Goal: Task Accomplishment & Management: Use online tool/utility

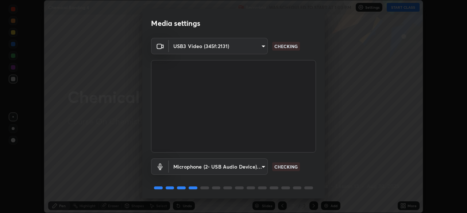
scroll to position [26, 0]
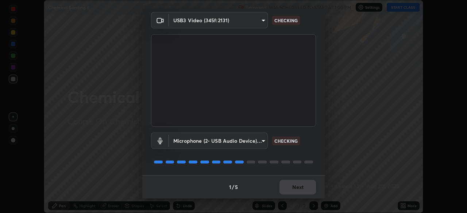
click at [288, 188] on div "1 / 5 Next" at bounding box center [233, 186] width 182 height 23
click at [289, 186] on div "1 / 5 Next" at bounding box center [233, 186] width 182 height 23
click at [289, 188] on div "1 / 5 Next" at bounding box center [233, 186] width 182 height 23
click at [291, 189] on div "1 / 5 Next" at bounding box center [233, 186] width 182 height 23
click at [292, 192] on div "1 / 5 Next" at bounding box center [233, 186] width 182 height 23
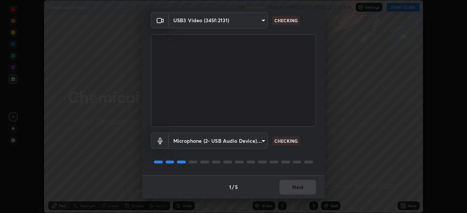
click at [292, 191] on div "1 / 5 Next" at bounding box center [233, 186] width 182 height 23
click at [290, 190] on div "1 / 5 Next" at bounding box center [233, 186] width 182 height 23
click at [291, 189] on div "1 / 5 Next" at bounding box center [233, 186] width 182 height 23
click at [292, 189] on div "1 / 5 Next" at bounding box center [233, 186] width 182 height 23
click at [290, 189] on div "1 / 5 Next" at bounding box center [233, 186] width 182 height 23
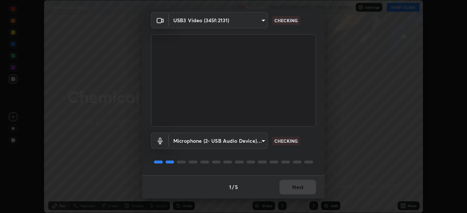
click at [290, 190] on div "1 / 5 Next" at bounding box center [233, 186] width 182 height 23
click at [290, 188] on div "1 / 5 Next" at bounding box center [233, 186] width 182 height 23
click at [293, 189] on div "1 / 5 Next" at bounding box center [233, 186] width 182 height 23
click at [289, 188] on div "1 / 5 Next" at bounding box center [233, 186] width 182 height 23
click at [289, 187] on div "1 / 5 Next" at bounding box center [233, 186] width 182 height 23
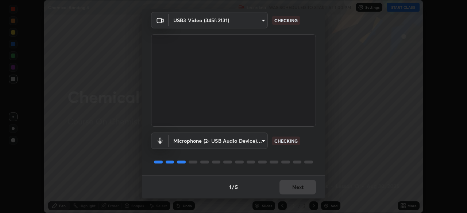
click at [288, 187] on div "1 / 5 Next" at bounding box center [233, 186] width 182 height 23
click at [291, 188] on div "1 / 5 Next" at bounding box center [233, 186] width 182 height 23
click at [292, 188] on div "1 / 5 Next" at bounding box center [233, 186] width 182 height 23
click at [295, 188] on button "Next" at bounding box center [297, 187] width 36 height 15
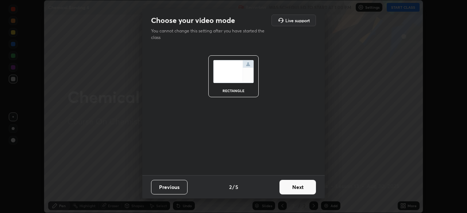
scroll to position [0, 0]
click at [297, 188] on button "Next" at bounding box center [297, 187] width 36 height 15
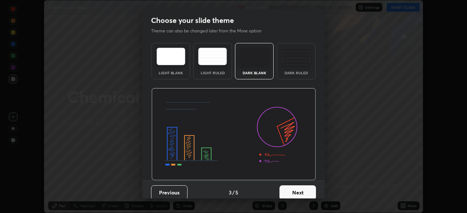
click at [300, 189] on button "Next" at bounding box center [297, 193] width 36 height 15
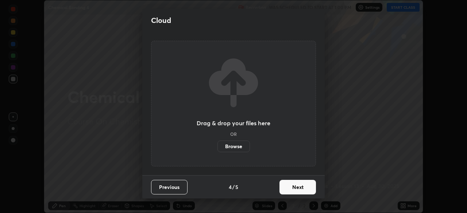
click at [302, 190] on button "Next" at bounding box center [297, 187] width 36 height 15
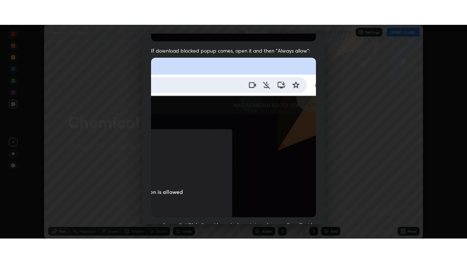
scroll to position [175, 0]
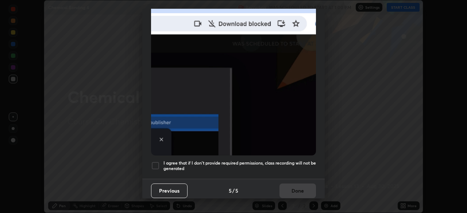
click at [249, 164] on h5 "I agree that if I don't provide required permissions, class recording will not …" at bounding box center [239, 165] width 152 height 11
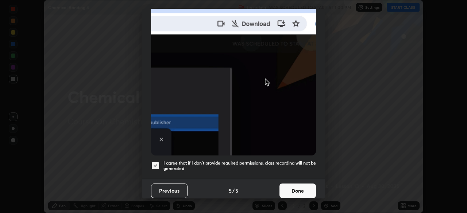
click at [283, 186] on button "Done" at bounding box center [297, 191] width 36 height 15
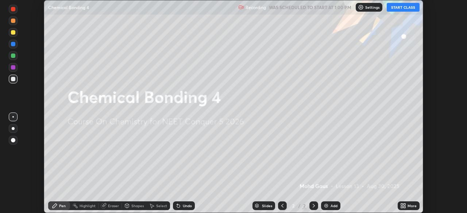
click at [402, 207] on icon at bounding box center [402, 207] width 2 height 2
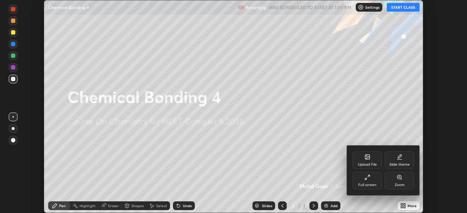
click at [367, 183] on div "Full screen" at bounding box center [367, 185] width 18 height 4
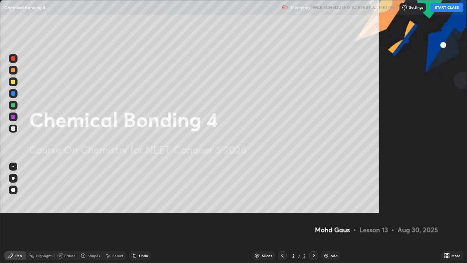
scroll to position [263, 467]
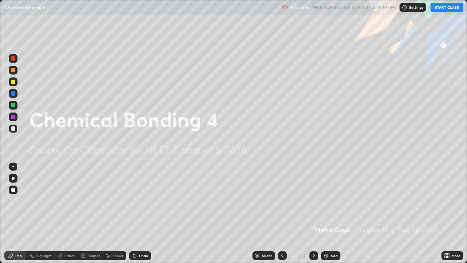
click at [441, 9] on button "START CLASS" at bounding box center [446, 7] width 33 height 9
click at [328, 213] on img at bounding box center [326, 255] width 6 height 6
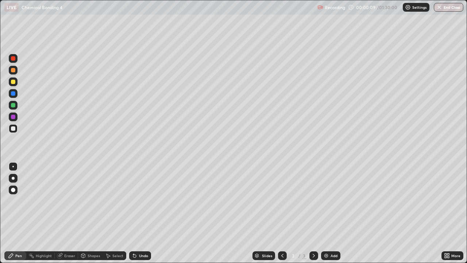
click at [15, 213] on div "Pen" at bounding box center [18, 256] width 7 height 4
click at [13, 127] on div at bounding box center [13, 128] width 4 height 4
click at [14, 186] on div at bounding box center [13, 189] width 9 height 9
click at [13, 178] on div at bounding box center [13, 178] width 3 height 3
click at [12, 164] on div at bounding box center [13, 166] width 9 height 9
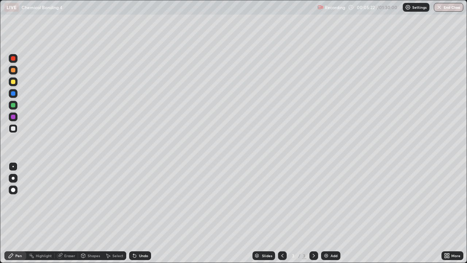
click at [12, 175] on div at bounding box center [13, 178] width 9 height 9
click at [15, 128] on div at bounding box center [13, 128] width 4 height 4
click at [63, 213] on div "Eraser" at bounding box center [66, 255] width 23 height 9
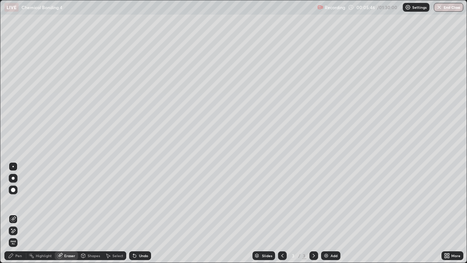
click at [19, 213] on div "Pen" at bounding box center [18, 256] width 7 height 4
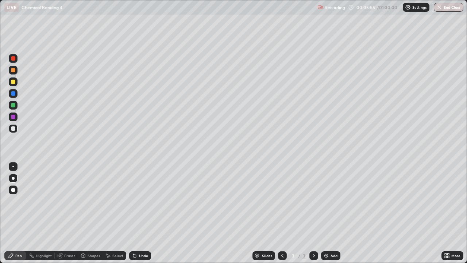
click at [64, 213] on div "Eraser" at bounding box center [69, 256] width 11 height 4
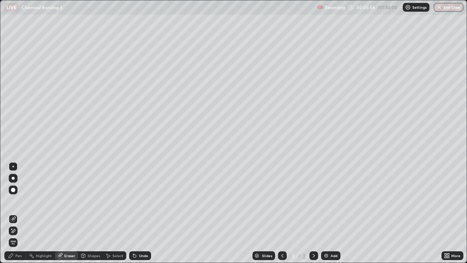
click at [19, 213] on div "Pen" at bounding box center [15, 255] width 22 height 9
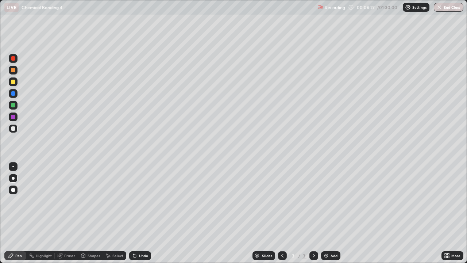
click at [89, 213] on div "Shapes" at bounding box center [94, 256] width 12 height 4
click at [71, 213] on div "Eraser" at bounding box center [69, 256] width 11 height 4
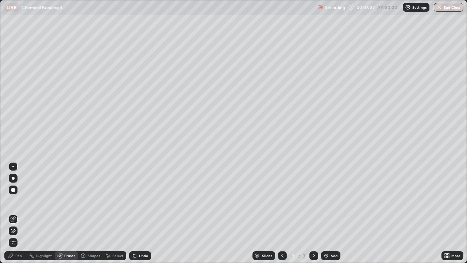
click at [16, 213] on div "Pen" at bounding box center [18, 256] width 7 height 4
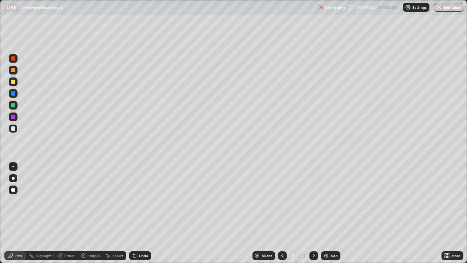
click at [17, 115] on div at bounding box center [13, 116] width 9 height 9
click at [89, 213] on div "Shapes" at bounding box center [94, 256] width 12 height 4
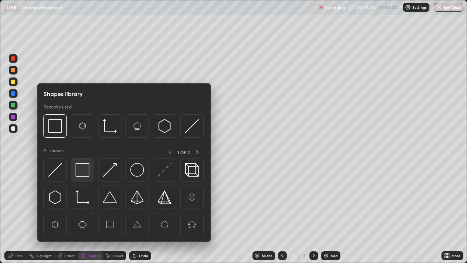
click at [88, 169] on img at bounding box center [83, 170] width 14 height 14
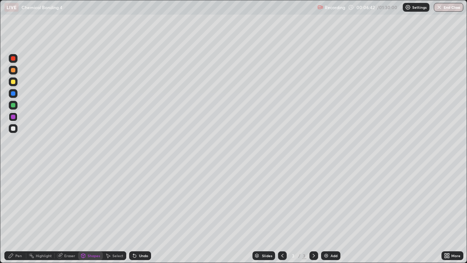
click at [15, 128] on div at bounding box center [13, 128] width 4 height 4
click at [15, 119] on div at bounding box center [13, 116] width 9 height 9
click at [14, 131] on div at bounding box center [13, 128] width 9 height 9
click at [23, 213] on div "Pen" at bounding box center [15, 255] width 22 height 9
click at [94, 213] on div "Shapes" at bounding box center [94, 256] width 12 height 4
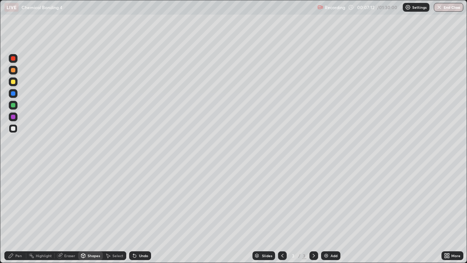
click at [65, 213] on div "Eraser" at bounding box center [69, 256] width 11 height 4
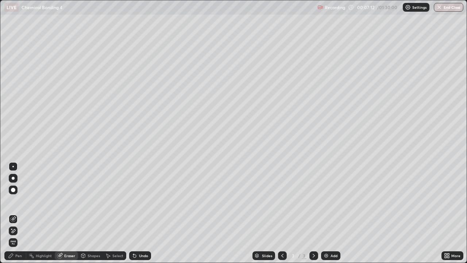
click at [13, 166] on div at bounding box center [12, 166] width 1 height 1
click at [69, 213] on div "Eraser" at bounding box center [69, 256] width 11 height 4
click at [20, 213] on div "Pen" at bounding box center [15, 255] width 22 height 9
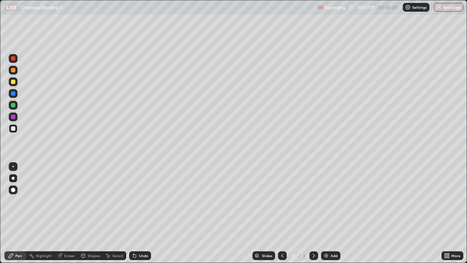
click at [16, 103] on div at bounding box center [13, 105] width 9 height 9
click at [11, 129] on div at bounding box center [13, 128] width 4 height 4
click at [85, 213] on icon at bounding box center [83, 255] width 6 height 6
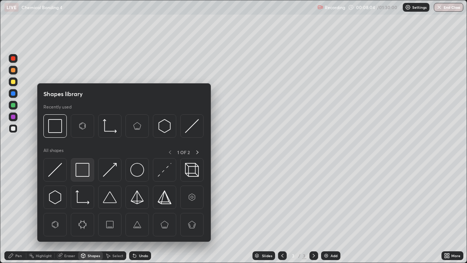
click at [82, 171] on img at bounding box center [83, 170] width 14 height 14
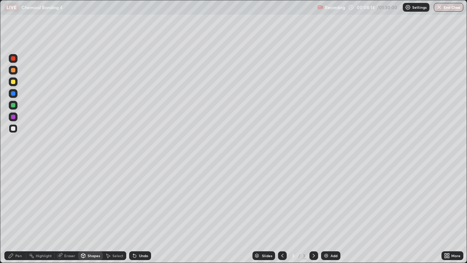
click at [17, 213] on div "Pen" at bounding box center [15, 255] width 22 height 9
click at [14, 127] on div at bounding box center [13, 128] width 4 height 4
click at [14, 116] on div at bounding box center [13, 117] width 4 height 4
click at [77, 213] on div "Eraser" at bounding box center [66, 255] width 23 height 15
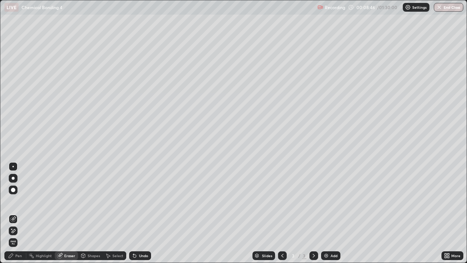
click at [71, 213] on div "Eraser" at bounding box center [69, 256] width 11 height 4
click at [23, 213] on div "Pen" at bounding box center [15, 255] width 22 height 9
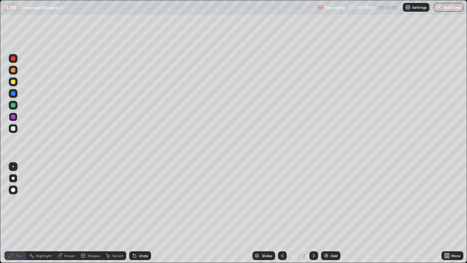
click at [15, 129] on div at bounding box center [13, 128] width 4 height 4
click at [16, 106] on div at bounding box center [13, 105] width 9 height 9
click at [70, 213] on div "Eraser" at bounding box center [69, 256] width 11 height 4
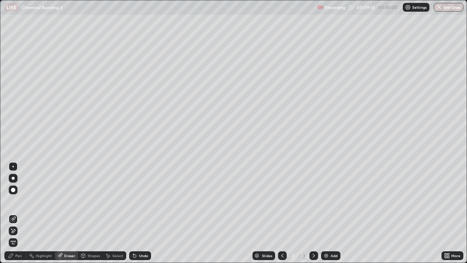
click at [16, 213] on div "Pen" at bounding box center [18, 256] width 7 height 4
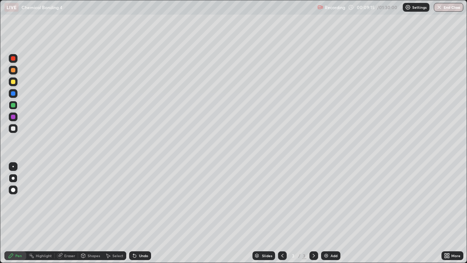
click at [12, 128] on div at bounding box center [13, 128] width 4 height 4
click at [95, 213] on div "Shapes" at bounding box center [94, 256] width 12 height 4
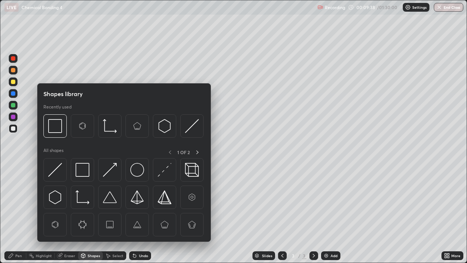
click at [71, 213] on div "Eraser" at bounding box center [69, 256] width 11 height 4
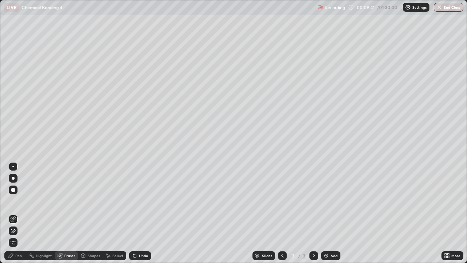
click at [22, 213] on div "Pen" at bounding box center [15, 255] width 22 height 9
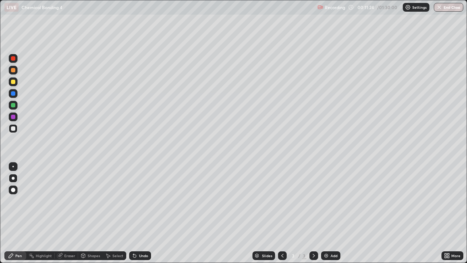
click at [330, 213] on div "Add" at bounding box center [333, 256] width 7 height 4
click at [9, 177] on div at bounding box center [13, 178] width 9 height 9
click at [12, 131] on div at bounding box center [13, 128] width 9 height 9
click at [282, 213] on icon at bounding box center [282, 255] width 6 height 6
click at [68, 213] on div "Eraser" at bounding box center [69, 256] width 11 height 4
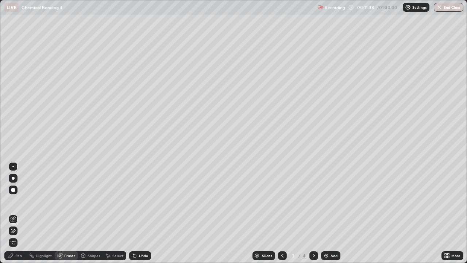
click at [19, 213] on div "Pen" at bounding box center [18, 256] width 7 height 4
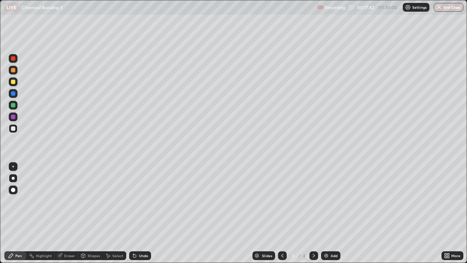
click at [332, 213] on div "Add" at bounding box center [333, 256] width 7 height 4
click at [13, 105] on div at bounding box center [13, 105] width 4 height 4
click at [69, 213] on div "Eraser" at bounding box center [69, 256] width 11 height 4
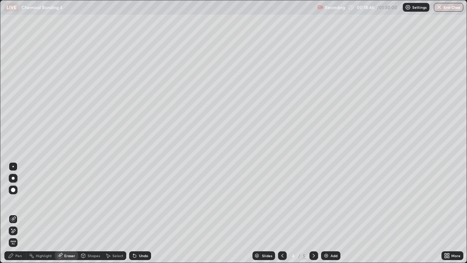
click at [14, 177] on div at bounding box center [13, 178] width 3 height 3
click at [15, 213] on div "Pen" at bounding box center [15, 255] width 22 height 9
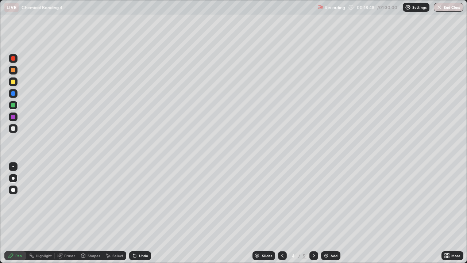
click at [13, 178] on div at bounding box center [13, 178] width 3 height 3
click at [13, 128] on div at bounding box center [13, 128] width 4 height 4
click at [58, 213] on icon at bounding box center [60, 255] width 6 height 6
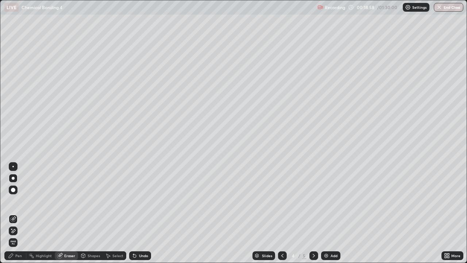
click at [18, 213] on div "Pen" at bounding box center [18, 256] width 7 height 4
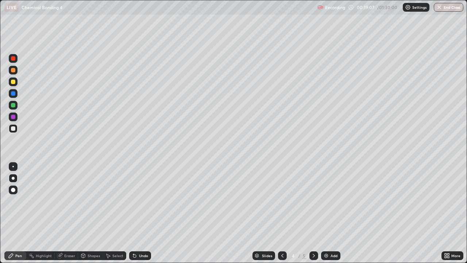
click at [14, 130] on div at bounding box center [13, 128] width 4 height 4
click at [14, 119] on div at bounding box center [13, 117] width 4 height 4
click at [13, 82] on div at bounding box center [13, 82] width 4 height 4
click at [12, 91] on div at bounding box center [13, 93] width 4 height 4
click at [13, 117] on div at bounding box center [13, 117] width 4 height 4
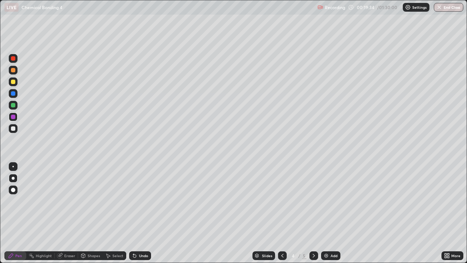
click at [67, 213] on div "Eraser" at bounding box center [69, 256] width 11 height 4
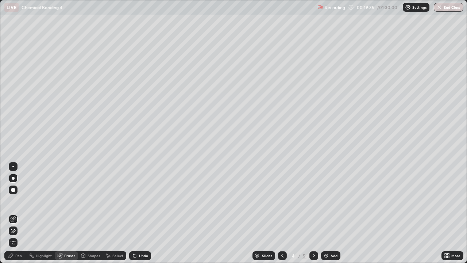
click at [19, 213] on div "Pen" at bounding box center [18, 256] width 7 height 4
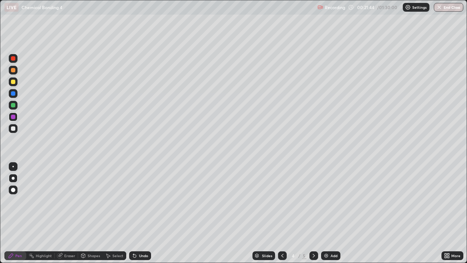
click at [335, 213] on div "Add" at bounding box center [333, 256] width 7 height 4
click at [13, 178] on div at bounding box center [13, 178] width 3 height 3
click at [12, 130] on div at bounding box center [13, 128] width 4 height 4
click at [12, 128] on div at bounding box center [13, 128] width 4 height 4
click at [11, 131] on div at bounding box center [13, 128] width 9 height 9
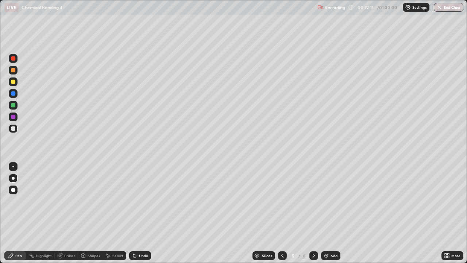
click at [11, 81] on div at bounding box center [13, 82] width 4 height 4
click at [86, 213] on div "Shapes" at bounding box center [90, 255] width 25 height 9
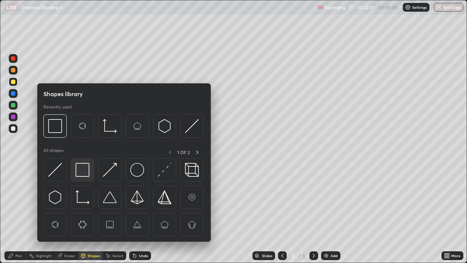
click at [79, 170] on img at bounding box center [83, 170] width 14 height 14
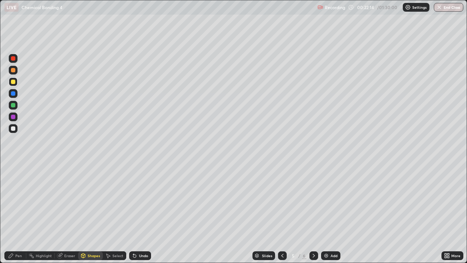
click at [13, 129] on div at bounding box center [13, 128] width 4 height 4
click at [13, 81] on div at bounding box center [13, 82] width 4 height 4
click at [14, 128] on div at bounding box center [13, 128] width 4 height 4
click at [72, 213] on div "Eraser" at bounding box center [66, 255] width 23 height 9
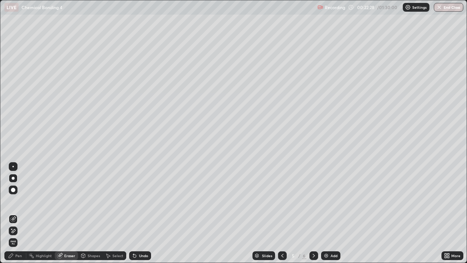
click at [20, 213] on div "Pen" at bounding box center [15, 255] width 22 height 9
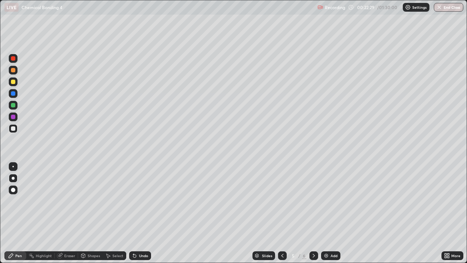
click at [13, 130] on div at bounding box center [13, 128] width 4 height 4
click at [10, 132] on div at bounding box center [13, 128] width 9 height 9
click at [14, 128] on div at bounding box center [13, 128] width 4 height 4
click at [12, 80] on div at bounding box center [13, 82] width 4 height 4
click at [83, 213] on icon at bounding box center [83, 256] width 0 height 3
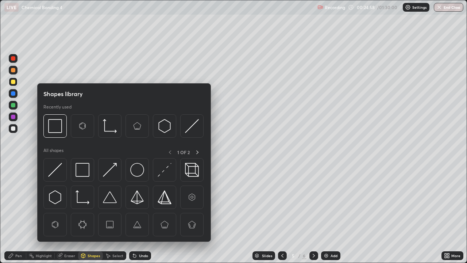
click at [69, 213] on div "Eraser" at bounding box center [69, 256] width 11 height 4
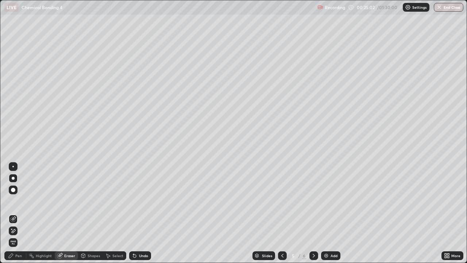
click at [17, 213] on div "Pen" at bounding box center [18, 256] width 7 height 4
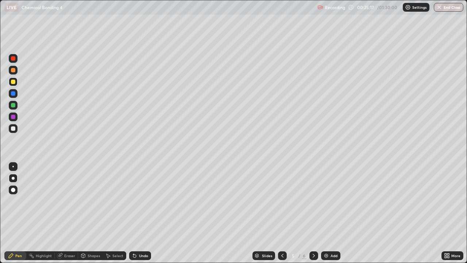
click at [67, 213] on div "Eraser" at bounding box center [69, 256] width 11 height 4
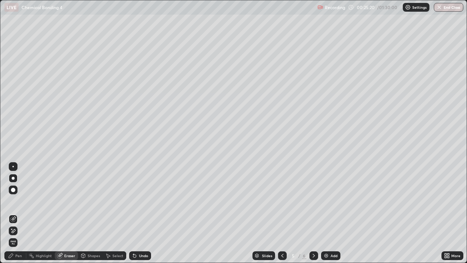
click at [16, 213] on div "Pen" at bounding box center [15, 255] width 22 height 9
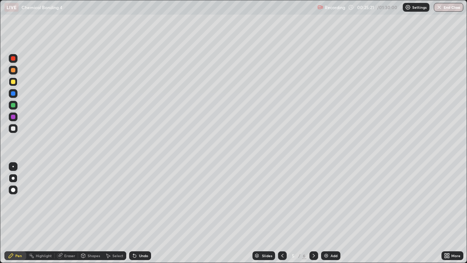
click at [15, 129] on div at bounding box center [13, 128] width 4 height 4
click at [13, 130] on div at bounding box center [13, 128] width 4 height 4
click at [16, 176] on div at bounding box center [13, 178] width 9 height 9
click at [325, 213] on img at bounding box center [326, 255] width 6 height 6
click at [13, 178] on div at bounding box center [13, 178] width 3 height 3
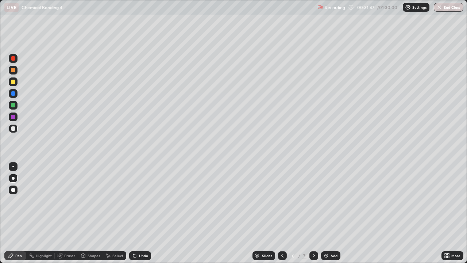
click at [16, 126] on div at bounding box center [13, 128] width 9 height 9
click at [73, 213] on div "Eraser" at bounding box center [69, 256] width 11 height 4
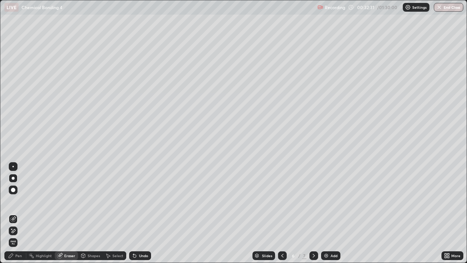
click at [19, 213] on div "Pen" at bounding box center [18, 256] width 7 height 4
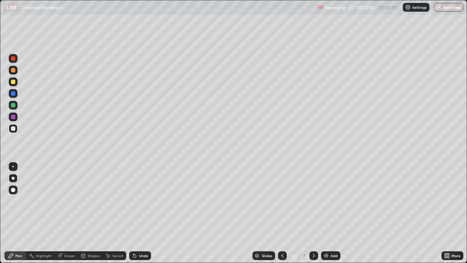
click at [88, 213] on div "Shapes" at bounding box center [94, 256] width 12 height 4
click at [68, 213] on div "Eraser" at bounding box center [69, 256] width 11 height 4
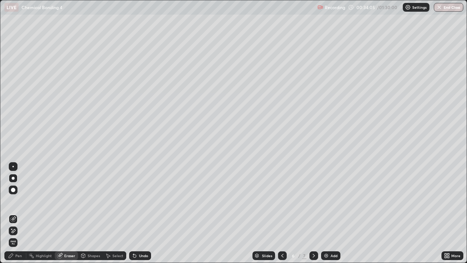
click at [20, 213] on div "Pen" at bounding box center [18, 256] width 7 height 4
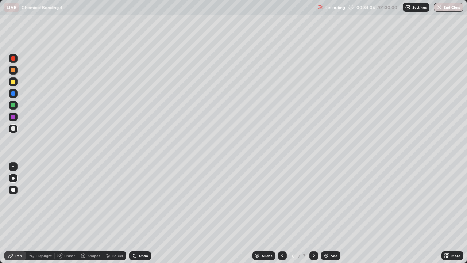
click at [14, 128] on div at bounding box center [13, 128] width 4 height 4
click at [281, 213] on icon at bounding box center [282, 255] width 6 height 6
click at [325, 213] on img at bounding box center [326, 255] width 6 height 6
click at [18, 213] on div "Pen" at bounding box center [15, 255] width 22 height 15
click at [16, 173] on div at bounding box center [13, 178] width 9 height 12
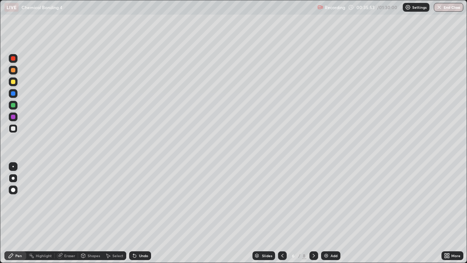
click at [15, 132] on div at bounding box center [13, 128] width 9 height 9
click at [67, 213] on div "Eraser" at bounding box center [69, 256] width 11 height 4
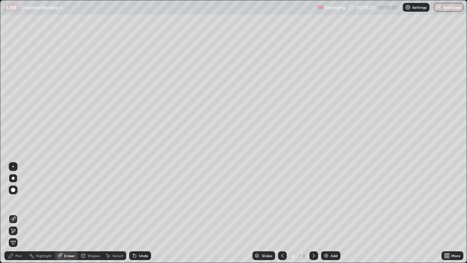
click at [12, 213] on icon at bounding box center [11, 255] width 6 height 6
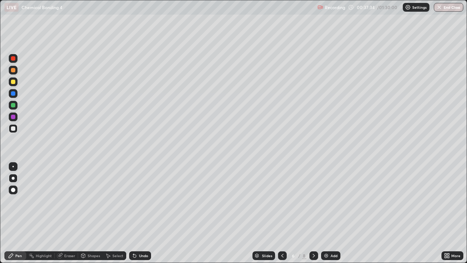
click at [14, 82] on div at bounding box center [13, 82] width 4 height 4
click at [66, 213] on div "Eraser" at bounding box center [69, 256] width 11 height 4
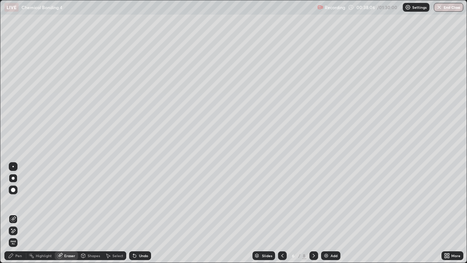
click at [14, 213] on div "Pen" at bounding box center [15, 255] width 22 height 9
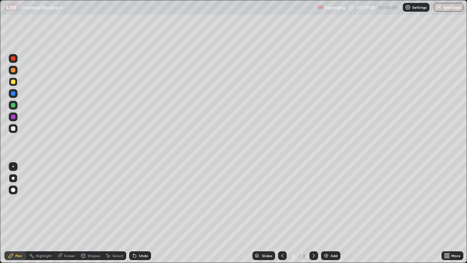
click at [66, 213] on div "Eraser" at bounding box center [69, 256] width 11 height 4
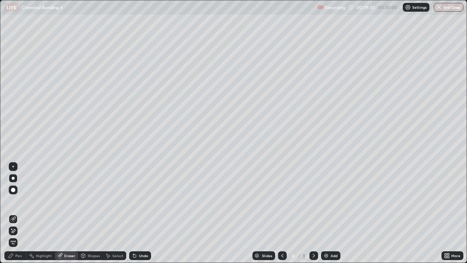
click at [17, 213] on div "Pen" at bounding box center [18, 256] width 7 height 4
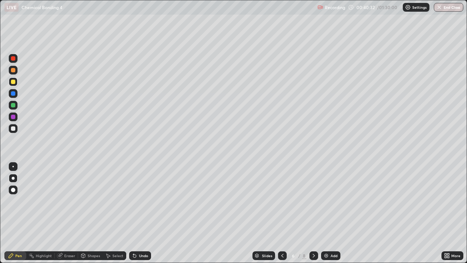
click at [293, 213] on div "6" at bounding box center [293, 255] width 7 height 4
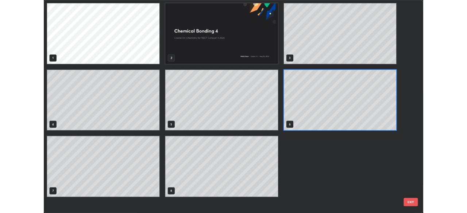
scroll to position [260, 463]
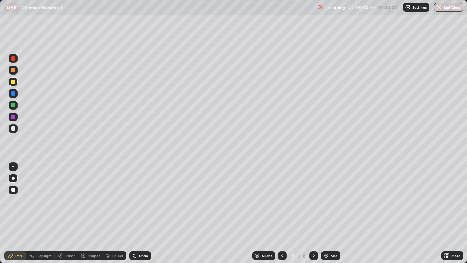
click at [313, 213] on icon at bounding box center [314, 255] width 6 height 6
click at [314, 213] on icon at bounding box center [314, 255] width 6 height 6
click at [282, 213] on icon at bounding box center [282, 255] width 6 height 6
click at [9, 134] on div at bounding box center [13, 129] width 9 height 12
click at [11, 107] on div at bounding box center [13, 105] width 9 height 9
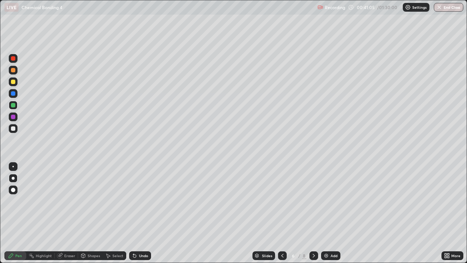
click at [69, 213] on div "Eraser" at bounding box center [69, 256] width 11 height 4
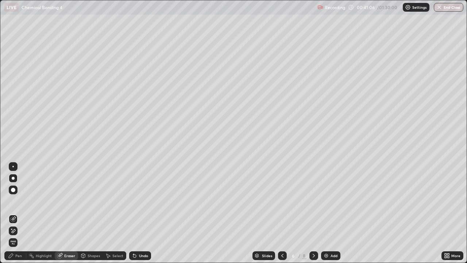
click at [21, 213] on div "Pen" at bounding box center [15, 255] width 22 height 9
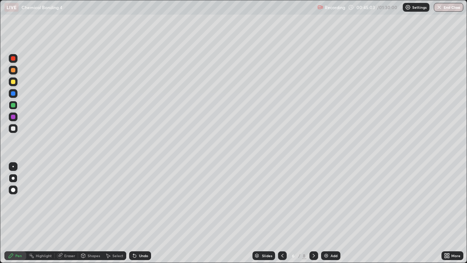
click at [332, 213] on div "Add" at bounding box center [333, 256] width 7 height 4
click at [14, 177] on div at bounding box center [13, 178] width 9 height 9
click at [14, 132] on div at bounding box center [13, 128] width 9 height 9
click at [68, 213] on div "Eraser" at bounding box center [69, 256] width 11 height 4
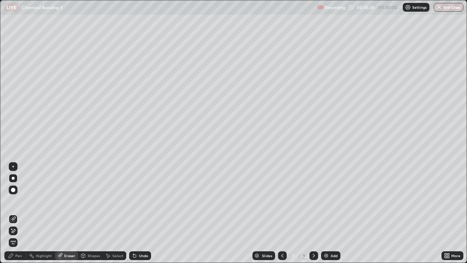
click at [19, 213] on div "Pen" at bounding box center [18, 256] width 7 height 4
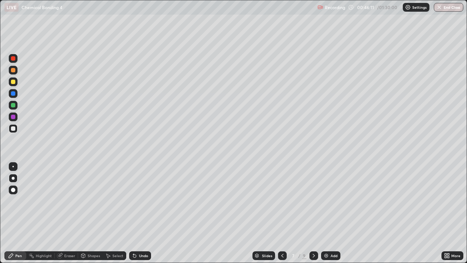
click at [14, 132] on div at bounding box center [13, 128] width 9 height 9
click at [13, 105] on div at bounding box center [13, 105] width 4 height 4
click at [62, 213] on icon at bounding box center [60, 255] width 6 height 6
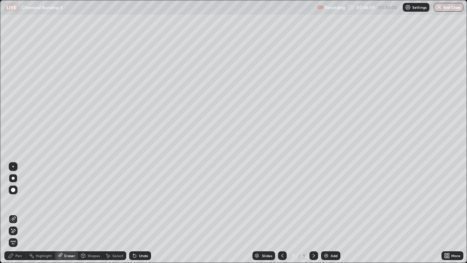
click at [13, 213] on icon at bounding box center [11, 255] width 6 height 6
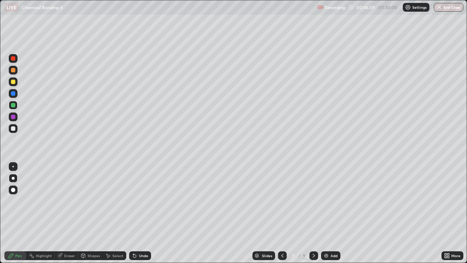
click at [13, 129] on div at bounding box center [13, 128] width 4 height 4
click at [14, 179] on div at bounding box center [13, 178] width 3 height 3
click at [16, 213] on div "Pen" at bounding box center [15, 255] width 22 height 9
click at [13, 82] on div at bounding box center [13, 82] width 4 height 4
click at [13, 80] on div at bounding box center [13, 82] width 4 height 4
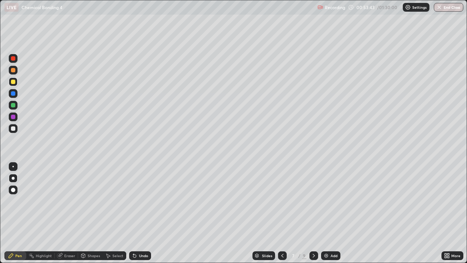
click at [14, 129] on div at bounding box center [13, 128] width 4 height 4
click at [12, 107] on div at bounding box center [13, 105] width 4 height 4
click at [333, 213] on div "Add" at bounding box center [333, 256] width 7 height 4
click at [16, 104] on div at bounding box center [13, 105] width 9 height 9
click at [13, 81] on div at bounding box center [13, 82] width 4 height 4
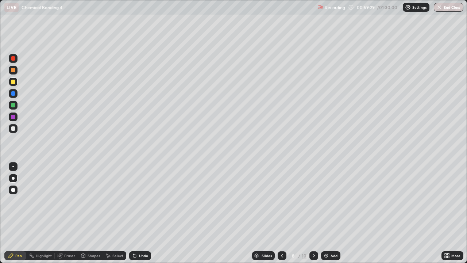
click at [13, 132] on div at bounding box center [13, 128] width 9 height 9
click at [65, 213] on div "Eraser" at bounding box center [69, 256] width 11 height 4
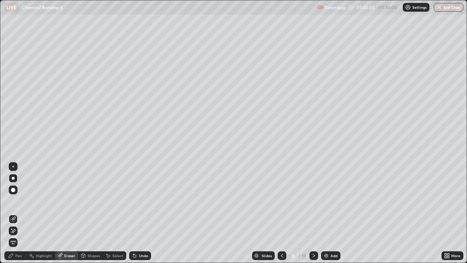
click at [16, 213] on div "Pen" at bounding box center [18, 256] width 7 height 4
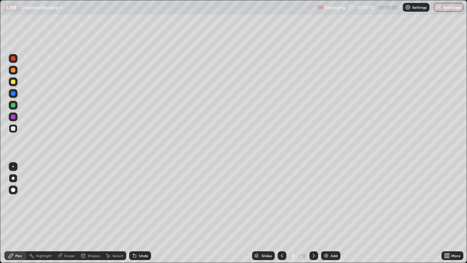
click at [12, 128] on div at bounding box center [13, 128] width 4 height 4
click at [10, 129] on div at bounding box center [13, 128] width 9 height 9
click at [67, 213] on div "Eraser" at bounding box center [69, 256] width 11 height 4
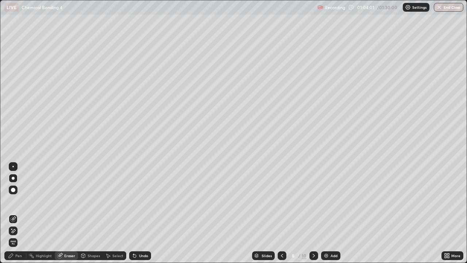
click at [12, 213] on icon at bounding box center [11, 255] width 6 height 6
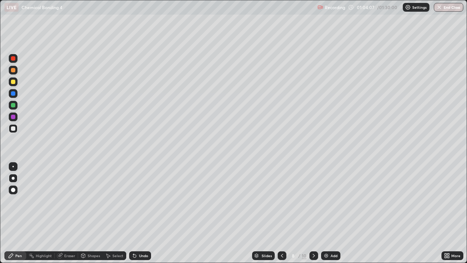
click at [15, 84] on div at bounding box center [13, 81] width 9 height 9
click at [330, 213] on div "Add" at bounding box center [330, 255] width 19 height 9
click at [15, 130] on div at bounding box center [13, 128] width 4 height 4
click at [13, 119] on div at bounding box center [13, 117] width 4 height 4
click at [14, 128] on div at bounding box center [13, 128] width 4 height 4
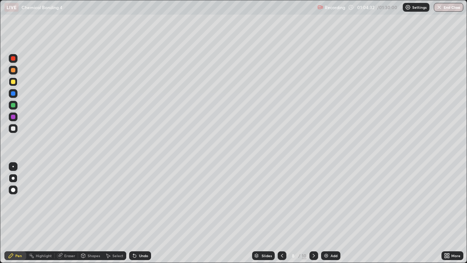
click at [13, 83] on div at bounding box center [13, 82] width 4 height 4
click at [16, 129] on div at bounding box center [13, 128] width 9 height 9
click at [15, 129] on div at bounding box center [13, 128] width 4 height 4
click at [13, 104] on div at bounding box center [13, 105] width 4 height 4
click at [13, 70] on div at bounding box center [13, 70] width 4 height 4
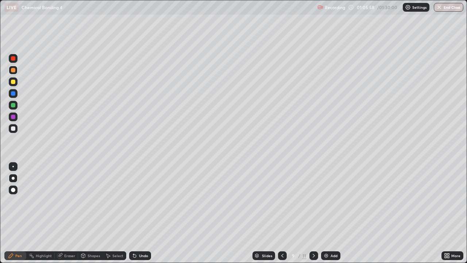
click at [71, 213] on div "Eraser" at bounding box center [69, 256] width 11 height 4
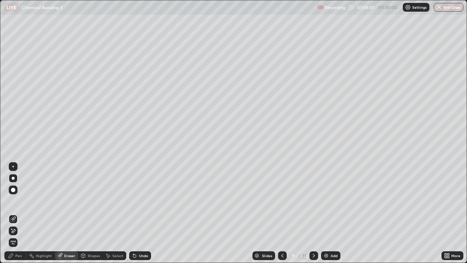
click at [17, 213] on div "Pen" at bounding box center [18, 256] width 7 height 4
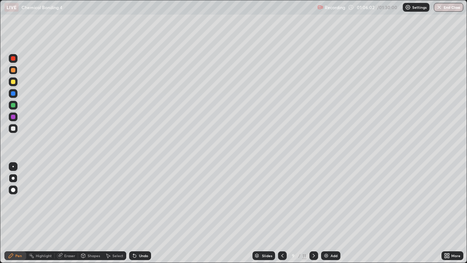
click at [12, 171] on div at bounding box center [13, 166] width 9 height 12
click at [11, 130] on div at bounding box center [13, 128] width 9 height 9
click at [13, 174] on div at bounding box center [13, 178] width 9 height 9
click at [64, 213] on div "Eraser" at bounding box center [66, 255] width 23 height 9
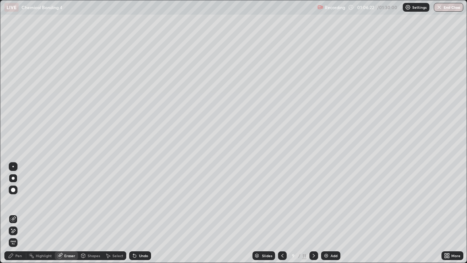
click at [15, 213] on div "Pen" at bounding box center [15, 255] width 22 height 9
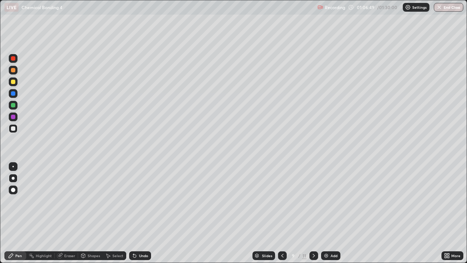
click at [67, 213] on div "Eraser" at bounding box center [69, 256] width 11 height 4
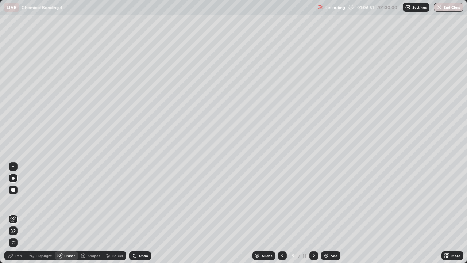
click at [12, 213] on div "Pen" at bounding box center [15, 255] width 22 height 9
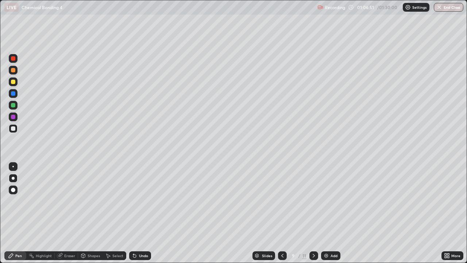
click at [16, 128] on div at bounding box center [13, 128] width 9 height 9
click at [15, 84] on div at bounding box center [13, 82] width 4 height 4
click at [62, 213] on icon at bounding box center [60, 255] width 6 height 6
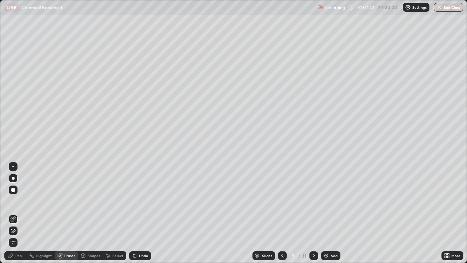
click at [66, 213] on div "Eraser" at bounding box center [69, 256] width 11 height 4
click at [18, 213] on div "Pen" at bounding box center [18, 256] width 7 height 4
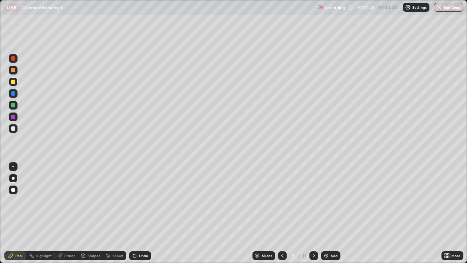
click at [12, 131] on div at bounding box center [13, 128] width 9 height 9
click at [328, 213] on img at bounding box center [326, 255] width 6 height 6
click at [281, 213] on icon at bounding box center [282, 255] width 6 height 6
click at [338, 213] on div "Add" at bounding box center [330, 255] width 19 height 9
click at [279, 213] on icon at bounding box center [282, 255] width 6 height 6
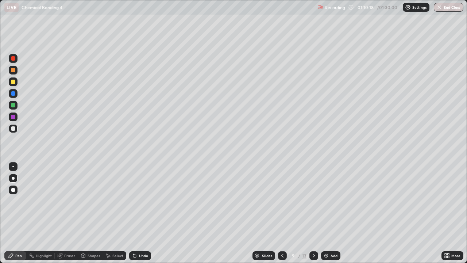
click at [328, 213] on img at bounding box center [326, 255] width 6 height 6
click at [13, 178] on div at bounding box center [13, 178] width 3 height 3
click at [13, 128] on div at bounding box center [13, 128] width 4 height 4
click at [65, 213] on div "Eraser" at bounding box center [66, 255] width 23 height 9
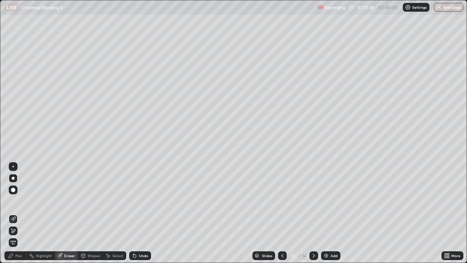
click at [18, 213] on div "Pen" at bounding box center [15, 255] width 22 height 9
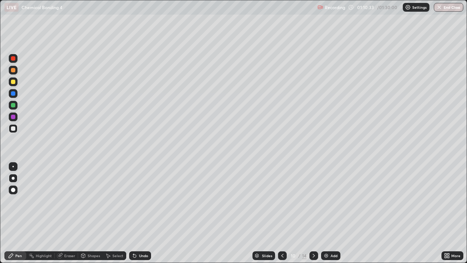
click at [13, 127] on div at bounding box center [13, 128] width 4 height 4
click at [12, 70] on div at bounding box center [13, 70] width 4 height 4
click at [16, 130] on div at bounding box center [13, 128] width 9 height 9
click at [66, 213] on div "Eraser" at bounding box center [69, 256] width 11 height 4
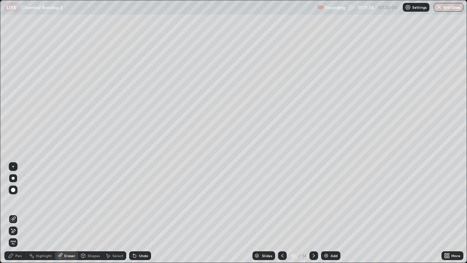
click at [13, 213] on div "Pen" at bounding box center [15, 255] width 22 height 9
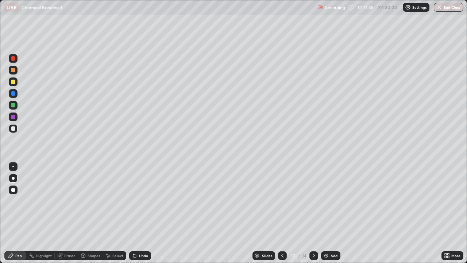
click at [14, 129] on div at bounding box center [13, 128] width 4 height 4
click at [10, 125] on div at bounding box center [13, 128] width 9 height 9
click at [14, 131] on div at bounding box center [13, 128] width 9 height 9
click at [13, 104] on div at bounding box center [13, 105] width 4 height 4
click at [13, 71] on div at bounding box center [13, 70] width 4 height 4
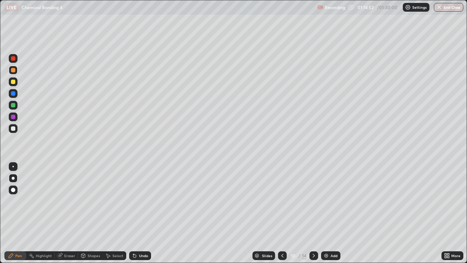
click at [92, 213] on div "Shapes" at bounding box center [94, 256] width 12 height 4
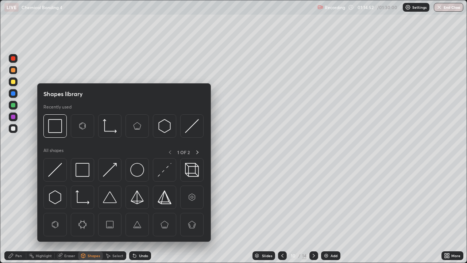
click at [68, 213] on div "Eraser" at bounding box center [66, 255] width 23 height 9
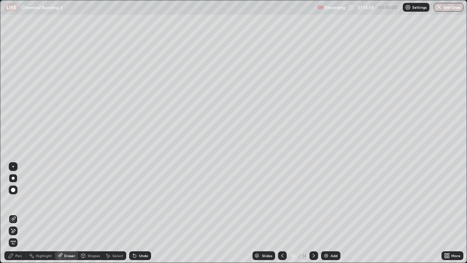
click at [20, 213] on div "Pen" at bounding box center [15, 255] width 22 height 9
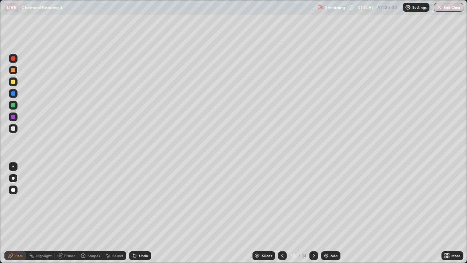
click at [15, 126] on div at bounding box center [13, 128] width 9 height 9
click at [328, 213] on div "Add" at bounding box center [330, 255] width 19 height 9
click at [69, 213] on div "Eraser" at bounding box center [69, 256] width 11 height 4
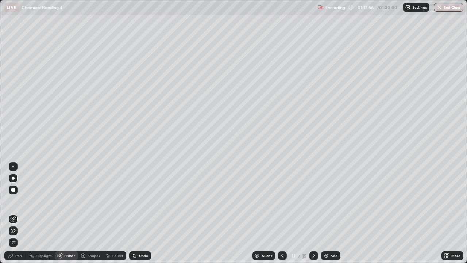
click at [17, 213] on div "Pen" at bounding box center [18, 256] width 7 height 4
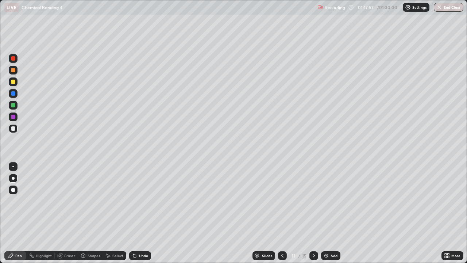
click at [10, 130] on div at bounding box center [13, 128] width 9 height 9
click at [65, 213] on div "Eraser" at bounding box center [66, 255] width 23 height 9
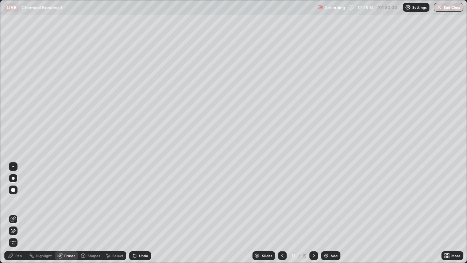
click at [14, 213] on div "Pen" at bounding box center [15, 255] width 22 height 9
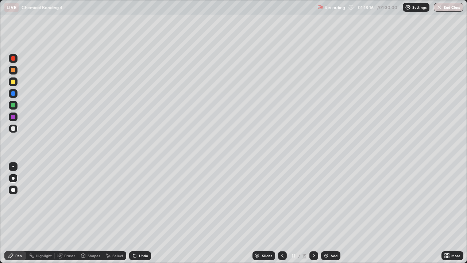
click at [15, 116] on div at bounding box center [13, 117] width 4 height 4
click at [12, 85] on div at bounding box center [13, 81] width 9 height 9
click at [62, 213] on icon at bounding box center [60, 255] width 6 height 6
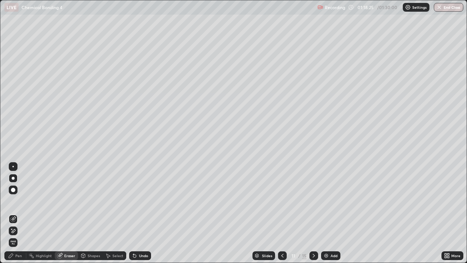
click at [19, 213] on div "Pen" at bounding box center [18, 256] width 7 height 4
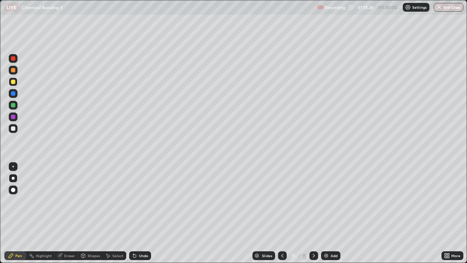
click at [13, 117] on div at bounding box center [13, 117] width 4 height 4
click at [330, 213] on div "Add" at bounding box center [330, 255] width 19 height 9
click at [14, 127] on div at bounding box center [13, 128] width 4 height 4
click at [281, 213] on icon at bounding box center [282, 255] width 6 height 6
click at [314, 213] on icon at bounding box center [314, 256] width 2 height 4
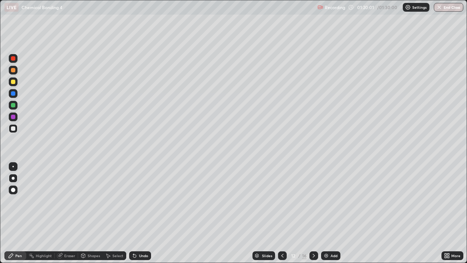
click at [11, 130] on div at bounding box center [13, 128] width 4 height 4
click at [11, 132] on div at bounding box center [13, 128] width 9 height 9
click at [16, 81] on div at bounding box center [13, 81] width 9 height 9
click at [13, 129] on div at bounding box center [13, 128] width 4 height 4
click at [282, 213] on icon at bounding box center [282, 255] width 6 height 6
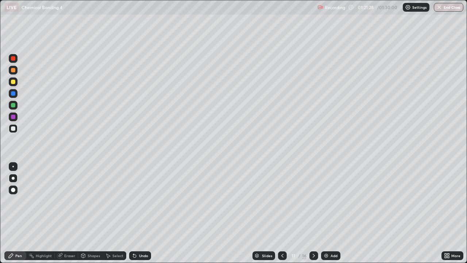
click at [281, 213] on icon at bounding box center [282, 255] width 6 height 6
click at [281, 213] on icon at bounding box center [282, 256] width 2 height 4
click at [314, 213] on icon at bounding box center [314, 255] width 6 height 6
click at [313, 213] on icon at bounding box center [314, 256] width 2 height 4
click at [313, 213] on icon at bounding box center [314, 255] width 6 height 6
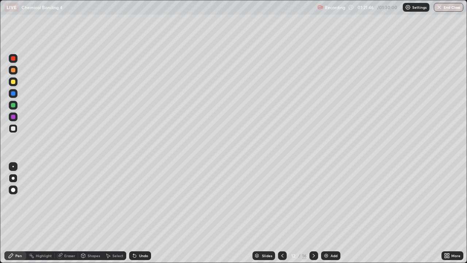
click at [14, 81] on div at bounding box center [13, 82] width 4 height 4
click at [13, 93] on div at bounding box center [13, 93] width 4 height 4
click at [10, 127] on div at bounding box center [13, 128] width 9 height 9
click at [328, 213] on div "Add" at bounding box center [330, 255] width 19 height 9
click at [11, 131] on div at bounding box center [13, 128] width 9 height 9
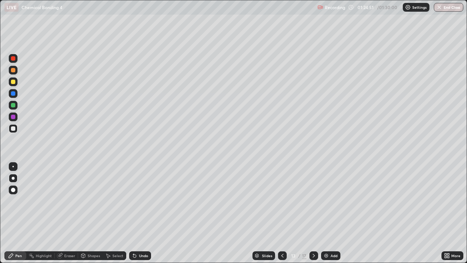
click at [13, 82] on div at bounding box center [13, 82] width 4 height 4
click at [12, 128] on div at bounding box center [13, 128] width 4 height 4
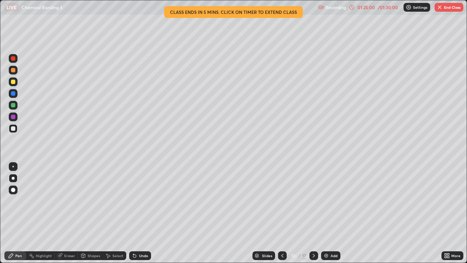
click at [22, 213] on div "Pen" at bounding box center [15, 255] width 22 height 9
click at [14, 128] on div at bounding box center [13, 128] width 4 height 4
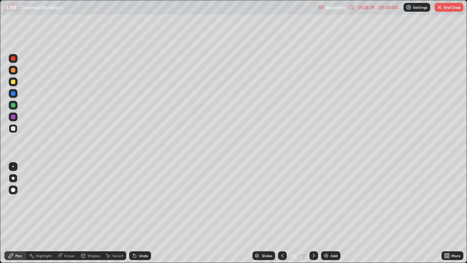
click at [14, 127] on div at bounding box center [13, 128] width 4 height 4
click at [14, 106] on div at bounding box center [13, 105] width 4 height 4
click at [16, 81] on div at bounding box center [13, 81] width 9 height 9
click at [281, 213] on icon at bounding box center [282, 255] width 6 height 6
click at [313, 213] on icon at bounding box center [314, 255] width 6 height 6
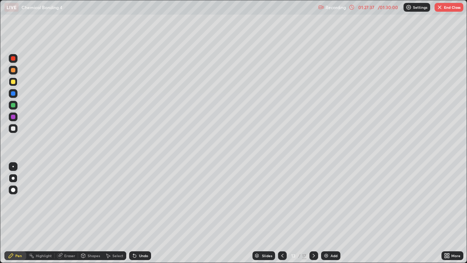
click at [281, 213] on icon at bounding box center [282, 255] width 6 height 6
click at [312, 213] on icon at bounding box center [314, 255] width 6 height 6
click at [447, 7] on button "End Class" at bounding box center [448, 7] width 29 height 9
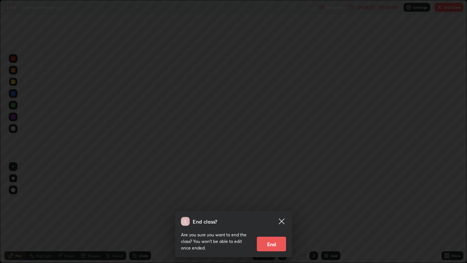
click at [270, 213] on button "End" at bounding box center [271, 243] width 29 height 15
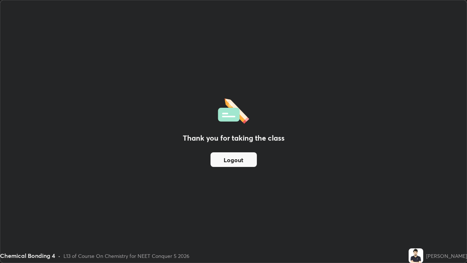
click at [228, 154] on button "Logout" at bounding box center [233, 159] width 46 height 15
click at [235, 162] on button "Logout" at bounding box center [233, 159] width 46 height 15
click at [232, 163] on button "Logout" at bounding box center [233, 159] width 46 height 15
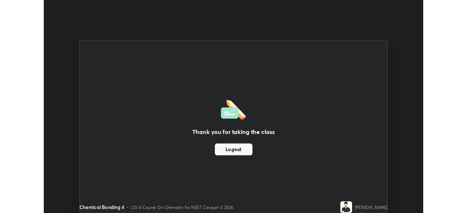
scroll to position [36263, 36009]
